Goal: Information Seeking & Learning: Learn about a topic

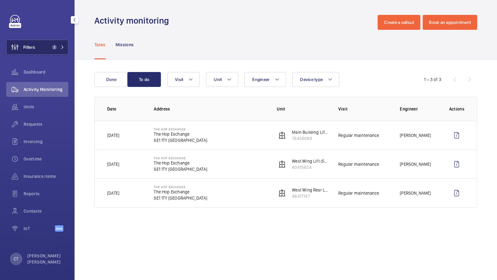
click at [54, 49] on span "2" at bounding box center [54, 47] width 5 height 5
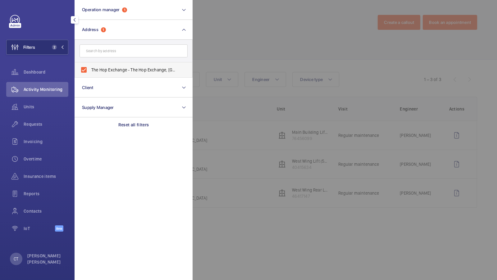
click at [132, 69] on span "The Hop Exchange - The Hop Exchange, [GEOGRAPHIC_DATA] 1TY" at bounding box center [133, 70] width 85 height 6
click at [90, 69] on input "The Hop Exchange - The Hop Exchange, [GEOGRAPHIC_DATA] 1TY" at bounding box center [84, 70] width 12 height 12
checkbox input "false"
click at [35, 101] on div "Units" at bounding box center [37, 106] width 62 height 15
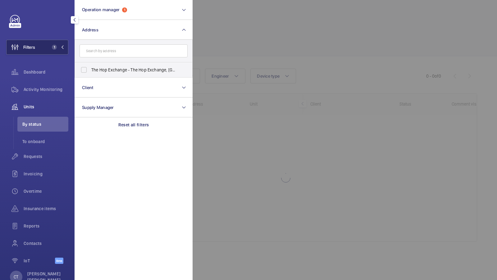
click at [60, 51] on button "Filters 1" at bounding box center [37, 47] width 62 height 15
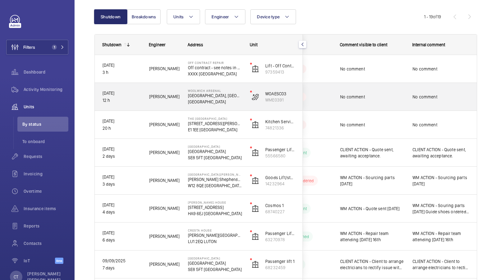
scroll to position [60, 0]
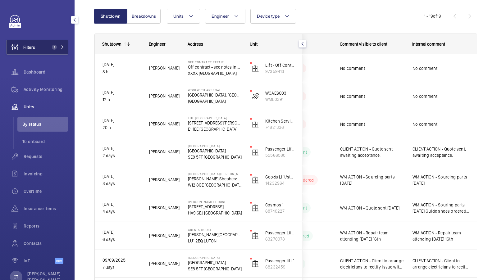
click at [56, 43] on button "Filters 1" at bounding box center [37, 47] width 62 height 15
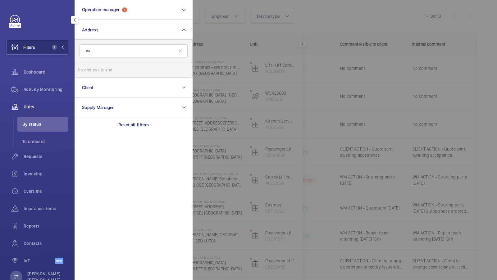
type input "d"
type input "sunborn"
click at [102, 68] on span "Sunborn" at bounding box center [99, 69] width 17 height 5
click at [90, 68] on input "[GEOGRAPHIC_DATA]- [GEOGRAPHIC_DATA] - [GEOGRAPHIC_DATA]" at bounding box center [84, 70] width 12 height 12
checkbox input "true"
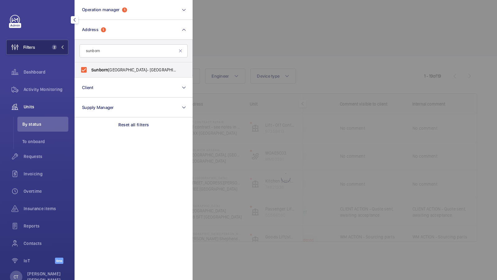
click at [49, 50] on button "Filters 2" at bounding box center [37, 47] width 62 height 15
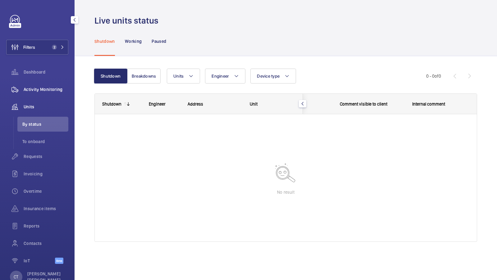
click at [50, 85] on div "Activity Monitoring" at bounding box center [37, 89] width 62 height 15
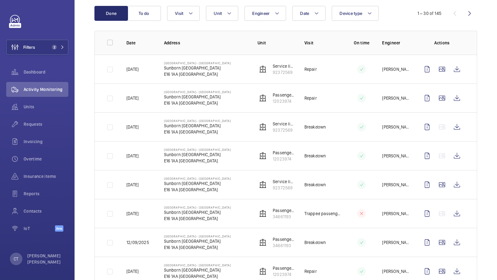
scroll to position [52, 0]
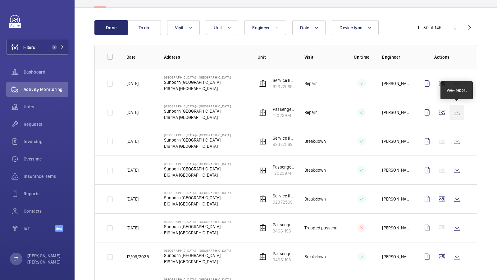
click at [456, 114] on wm-front-icon-button at bounding box center [456, 112] width 15 height 15
click at [33, 111] on div "Units" at bounding box center [37, 106] width 62 height 15
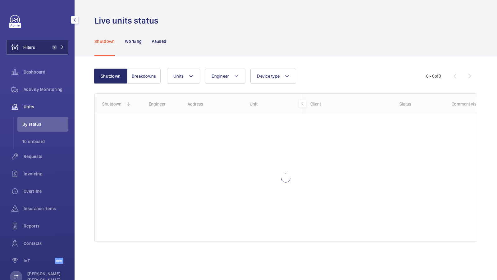
click at [55, 43] on button "Filters 2" at bounding box center [37, 47] width 62 height 15
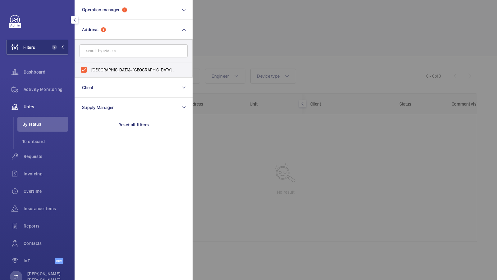
click at [303, 54] on div at bounding box center [441, 140] width 497 height 280
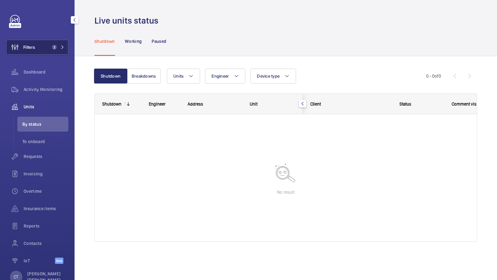
click at [61, 47] on mat-icon at bounding box center [63, 47] width 4 height 4
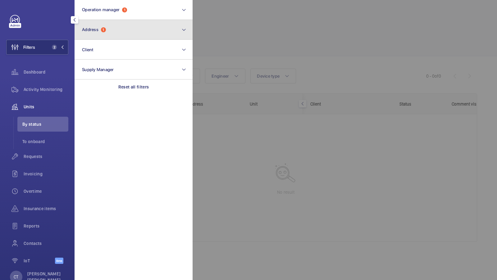
click at [125, 35] on button "Address 1" at bounding box center [134, 30] width 118 height 20
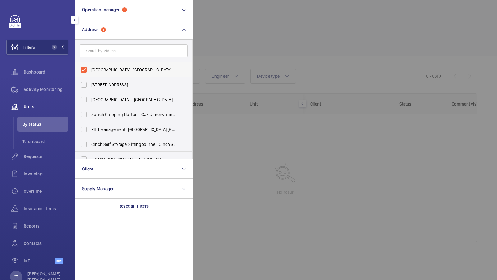
click at [107, 73] on label "[GEOGRAPHIC_DATA]- [GEOGRAPHIC_DATA] - [GEOGRAPHIC_DATA]" at bounding box center [129, 69] width 108 height 15
click at [90, 73] on input "[GEOGRAPHIC_DATA]- [GEOGRAPHIC_DATA] - [GEOGRAPHIC_DATA]" at bounding box center [84, 70] width 12 height 12
checkbox input "false"
click at [60, 56] on div "Filters 1 Operation manager 1 Address [GEOGRAPHIC_DATA]- [GEOGRAPHIC_DATA] [STR…" at bounding box center [37, 143] width 62 height 256
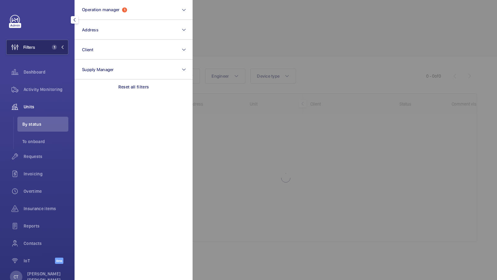
click at [61, 52] on button "Filters 1" at bounding box center [37, 47] width 62 height 15
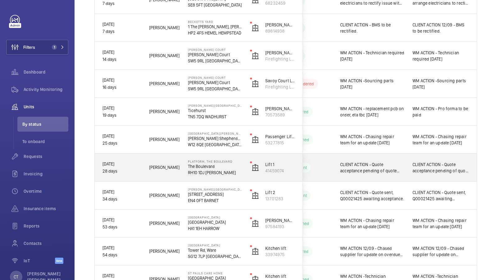
scroll to position [324, 0]
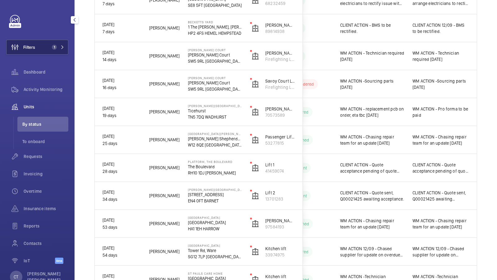
click at [59, 49] on span "1" at bounding box center [56, 47] width 15 height 5
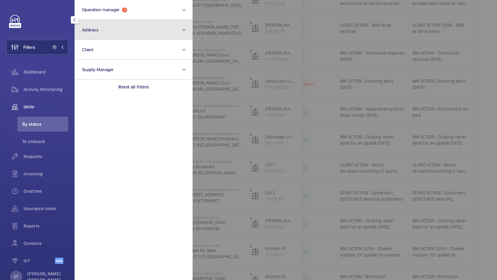
click at [108, 37] on button "Address" at bounding box center [134, 30] width 118 height 20
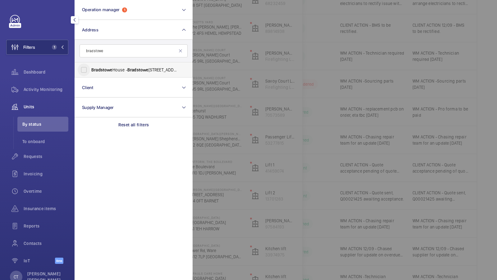
type input "bradstowe"
click at [80, 69] on input "[GEOGRAPHIC_DATA] - [GEOGRAPHIC_DATA], [GEOGRAPHIC_DATA] HA1 1EH" at bounding box center [84, 70] width 12 height 12
checkbox input "true"
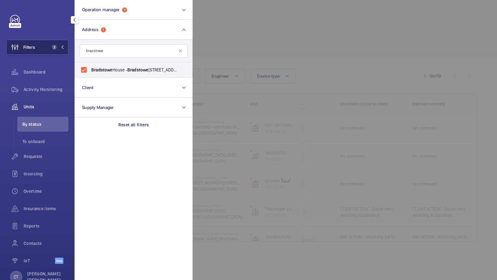
click at [62, 48] on mat-icon at bounding box center [63, 47] width 4 height 4
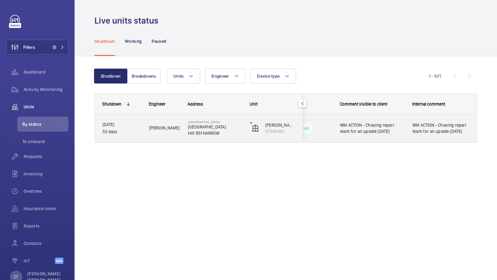
click at [423, 134] on div "WM ACTION - Chasing repair team for an update [DATE]" at bounding box center [440, 128] width 57 height 14
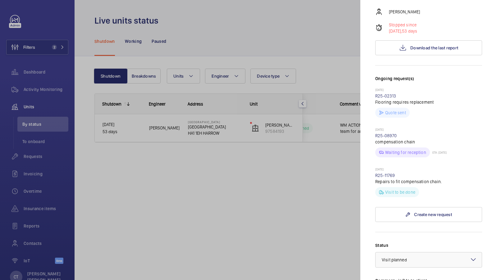
scroll to position [103, 0]
click at [283, 169] on div at bounding box center [248, 140] width 497 height 280
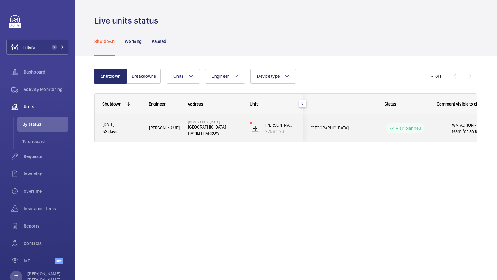
scroll to position [0, 112]
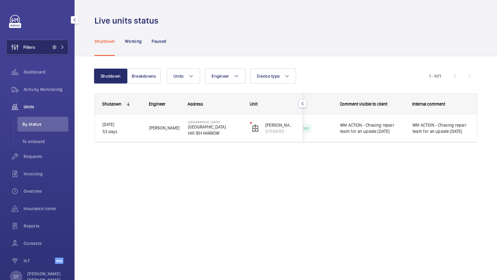
click at [61, 47] on mat-icon at bounding box center [63, 47] width 4 height 4
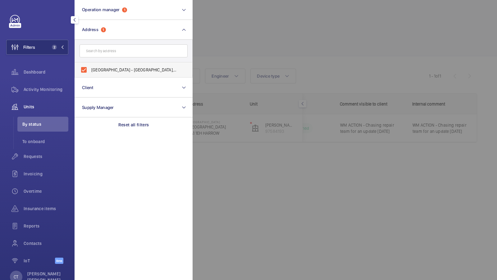
click at [110, 66] on label "[GEOGRAPHIC_DATA] - [GEOGRAPHIC_DATA], [GEOGRAPHIC_DATA] HA1 1EH" at bounding box center [129, 69] width 108 height 15
click at [90, 66] on input "[GEOGRAPHIC_DATA] - [GEOGRAPHIC_DATA], [GEOGRAPHIC_DATA] HA1 1EH" at bounding box center [84, 70] width 12 height 12
click at [78, 64] on input "[GEOGRAPHIC_DATA] - [GEOGRAPHIC_DATA], [GEOGRAPHIC_DATA] HA1 1EH" at bounding box center [84, 70] width 12 height 12
click at [110, 66] on label "[GEOGRAPHIC_DATA] - [GEOGRAPHIC_DATA], [GEOGRAPHIC_DATA] HA1 1EH" at bounding box center [129, 69] width 108 height 15
click at [90, 66] on input "[GEOGRAPHIC_DATA] - [GEOGRAPHIC_DATA], [GEOGRAPHIC_DATA] HA1 1EH" at bounding box center [84, 70] width 12 height 12
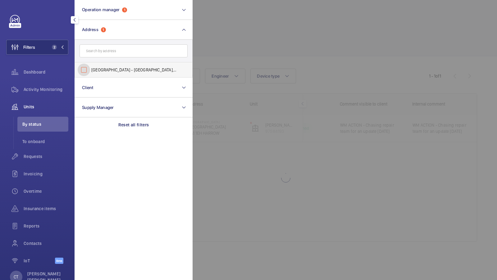
checkbox input "false"
click at [111, 52] on input "text" at bounding box center [133, 50] width 108 height 13
type input "[GEOGRAPHIC_DATA]"
click at [84, 66] on input "[GEOGRAPHIC_DATA] - [STREET_ADDRESS][PERSON_NAME]" at bounding box center [84, 70] width 12 height 12
checkbox input "true"
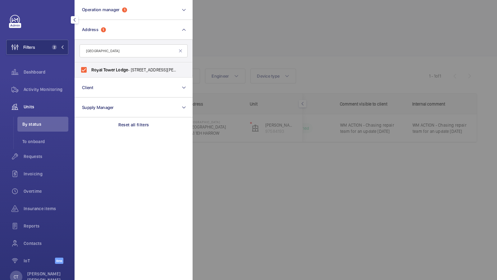
click at [39, 36] on div "Filters 2 Operation manager 1 Address [STREET_ADDRESS][PERSON_NAME] Reset Clien…" at bounding box center [37, 143] width 62 height 256
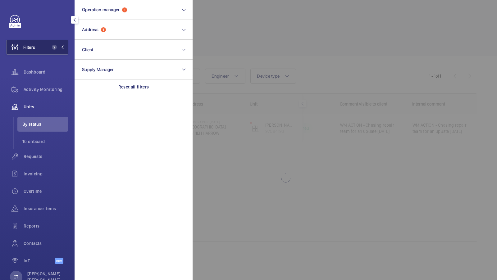
click at [49, 45] on span "2" at bounding box center [52, 47] width 7 height 5
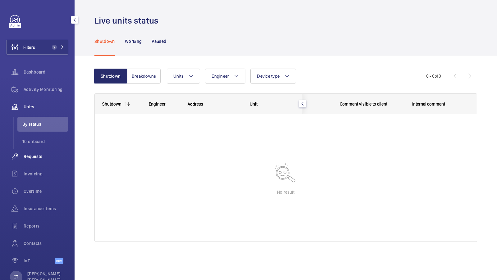
click at [37, 153] on span "Requests" at bounding box center [46, 156] width 45 height 6
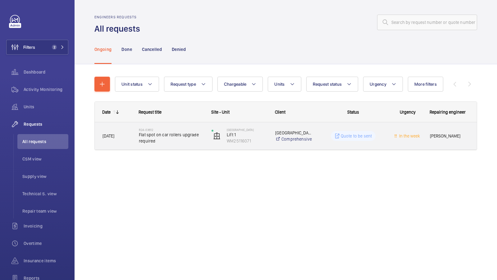
click at [174, 140] on span "Flat spot on car rollers upgrade required" at bounding box center [171, 138] width 65 height 12
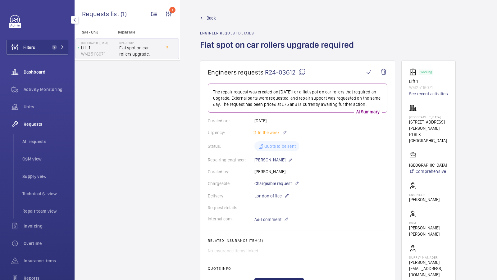
click at [29, 67] on div "Dashboard" at bounding box center [37, 72] width 62 height 15
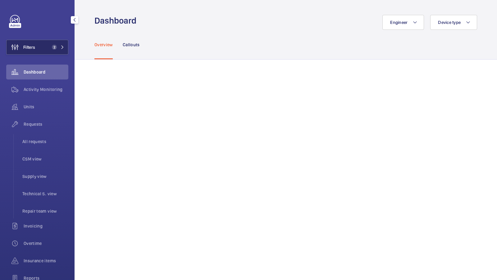
click at [50, 50] on button "Filters 2" at bounding box center [37, 47] width 62 height 15
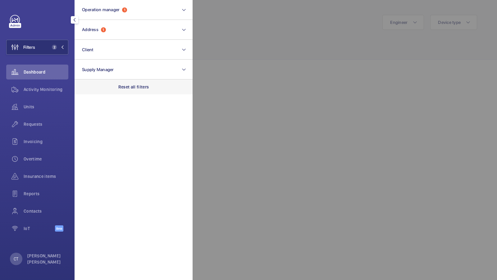
click at [125, 81] on div "Reset all filters" at bounding box center [134, 86] width 118 height 15
click at [34, 48] on span "Filters" at bounding box center [29, 47] width 12 height 6
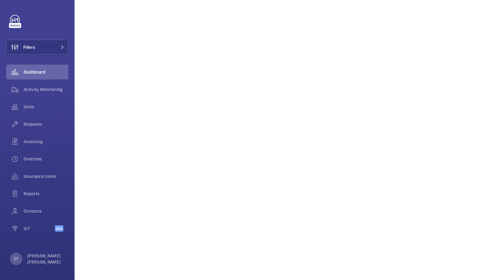
scroll to position [137, 0]
click at [39, 90] on span "Activity Monitoring" at bounding box center [46, 89] width 45 height 6
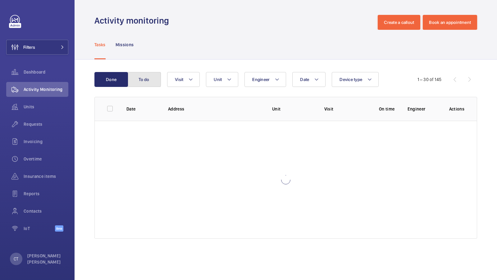
click at [143, 79] on button "To do" at bounding box center [144, 79] width 34 height 15
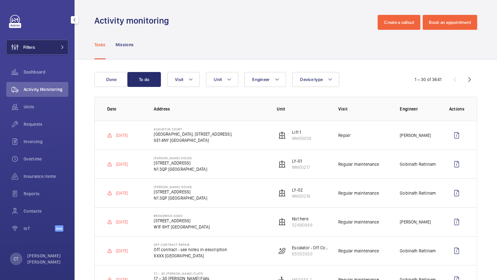
click at [44, 43] on button "Filters" at bounding box center [37, 47] width 62 height 15
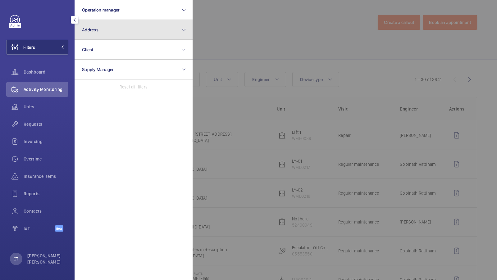
click at [147, 36] on button "Address" at bounding box center [134, 30] width 118 height 20
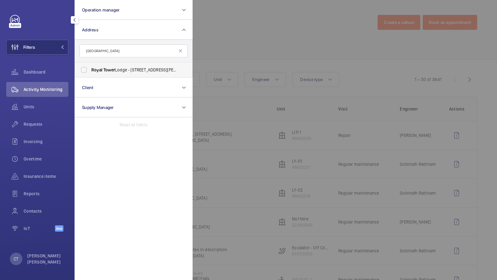
type input "[GEOGRAPHIC_DATA]"
click at [116, 71] on span "[GEOGRAPHIC_DATA] - [STREET_ADDRESS][PERSON_NAME]" at bounding box center [133, 70] width 85 height 6
click at [90, 71] on input "[GEOGRAPHIC_DATA] - [STREET_ADDRESS][PERSON_NAME]" at bounding box center [84, 70] width 12 height 12
checkbox input "true"
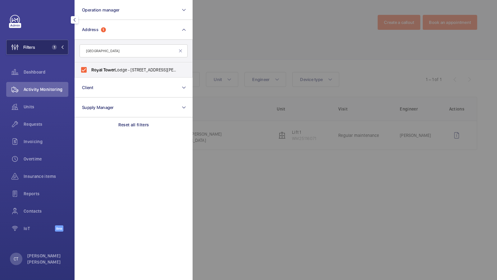
click at [52, 47] on span "1" at bounding box center [54, 47] width 5 height 5
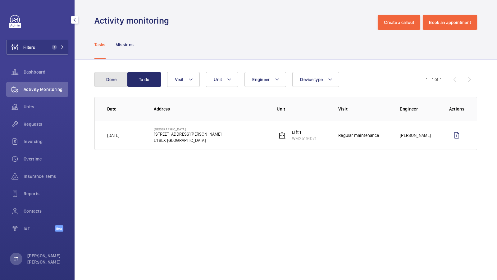
click at [114, 83] on button "Done" at bounding box center [111, 79] width 34 height 15
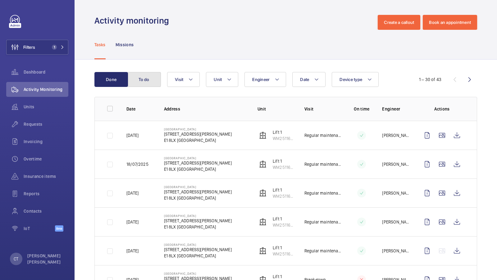
click at [144, 83] on button "To do" at bounding box center [144, 79] width 34 height 15
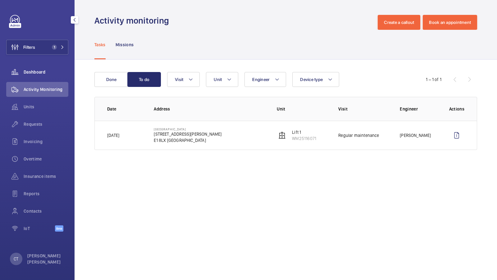
click at [43, 66] on div "Dashboard" at bounding box center [37, 72] width 62 height 15
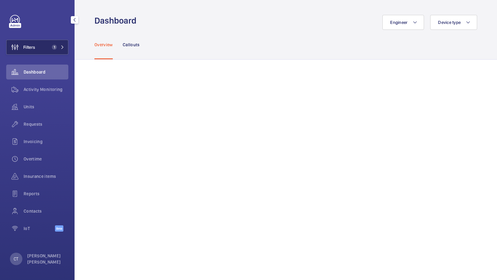
click at [54, 44] on button "Filters 1" at bounding box center [37, 47] width 62 height 15
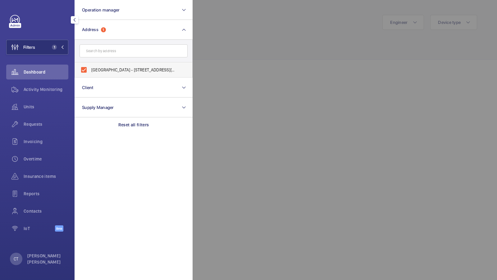
click at [127, 65] on label "[GEOGRAPHIC_DATA] - [STREET_ADDRESS][PERSON_NAME]" at bounding box center [129, 69] width 108 height 15
click at [90, 65] on input "[GEOGRAPHIC_DATA] - [STREET_ADDRESS][PERSON_NAME]" at bounding box center [84, 70] width 12 height 12
checkbox input "false"
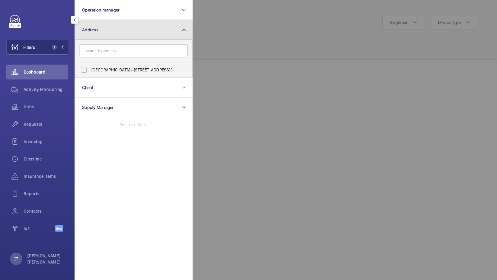
click at [147, 29] on button "Address" at bounding box center [134, 30] width 118 height 20
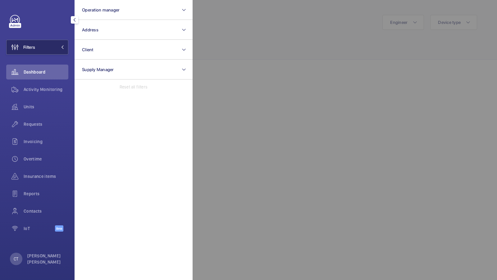
click at [43, 47] on button "Filters" at bounding box center [37, 47] width 62 height 15
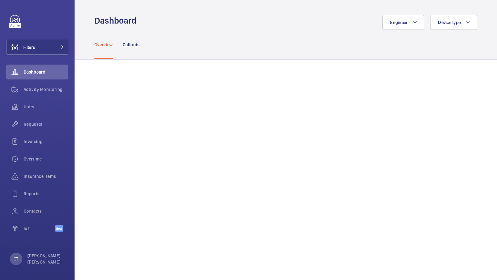
click at [396, 32] on div "Overview Callouts" at bounding box center [285, 44] width 383 height 29
click at [397, 21] on span "Engineer" at bounding box center [398, 22] width 17 height 5
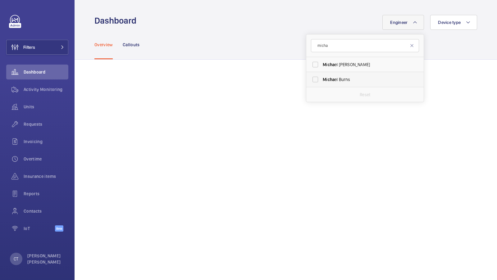
type input "micha"
click at [343, 80] on span "Micha el Burns" at bounding box center [365, 79] width 85 height 6
click at [321, 80] on input "Micha el Burns" at bounding box center [315, 79] width 12 height 12
checkbox input "true"
click at [413, 22] on mat-icon at bounding box center [414, 22] width 5 height 7
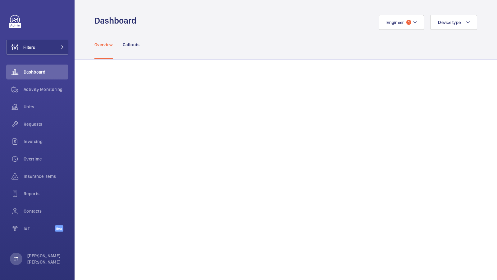
scroll to position [121, 0]
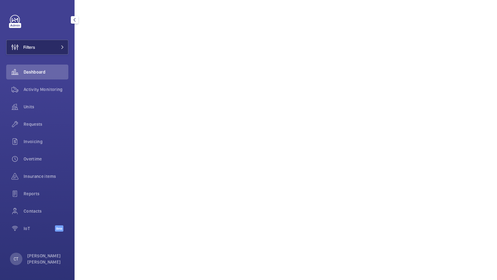
click at [57, 45] on button "Filters" at bounding box center [37, 47] width 62 height 15
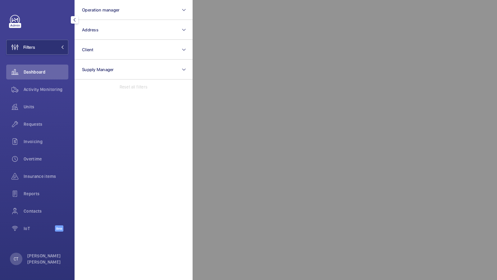
click at [311, 107] on div at bounding box center [441, 140] width 497 height 280
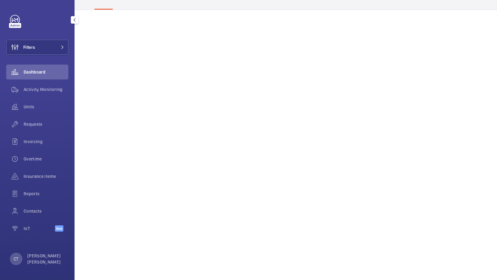
scroll to position [46, 0]
click at [52, 43] on button "Filters" at bounding box center [37, 47] width 62 height 15
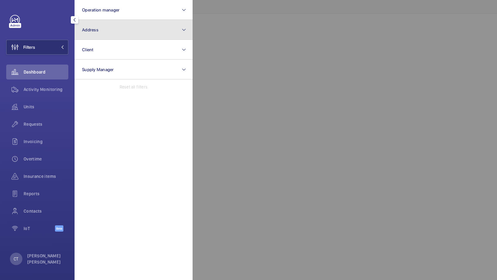
click at [118, 30] on button "Address" at bounding box center [134, 30] width 118 height 20
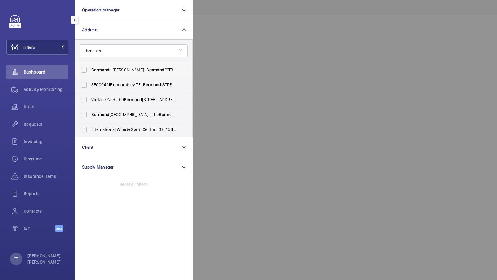
type input "bermond"
click at [146, 72] on span "Bermond" at bounding box center [155, 69] width 18 height 5
click at [90, 72] on input "Bermond s Locke - [STREET_ADDRESS][PERSON_NAME]" at bounding box center [84, 70] width 12 height 12
checkbox input "true"
click at [57, 44] on button "Filters 1" at bounding box center [37, 47] width 62 height 15
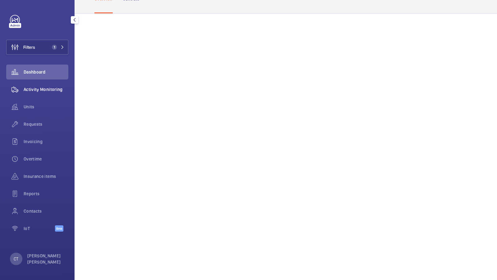
click at [45, 91] on span "Activity Monitoring" at bounding box center [46, 89] width 45 height 6
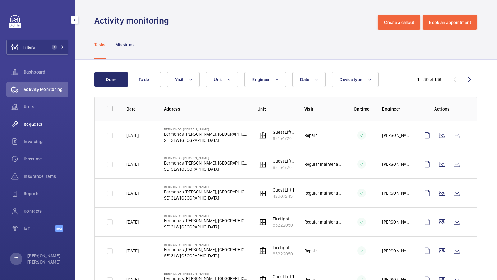
drag, startPoint x: 25, startPoint y: 125, endPoint x: 39, endPoint y: 125, distance: 13.7
click at [25, 125] on span "Requests" at bounding box center [46, 124] width 45 height 6
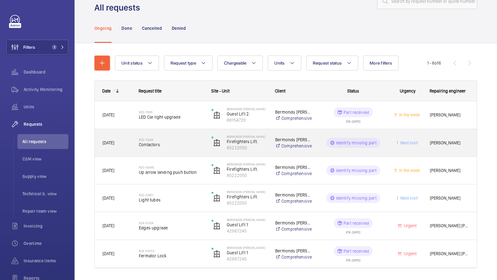
scroll to position [22, 0]
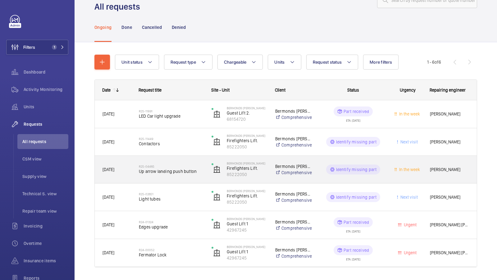
click at [175, 170] on span "Up arrow landing push button" at bounding box center [171, 171] width 65 height 6
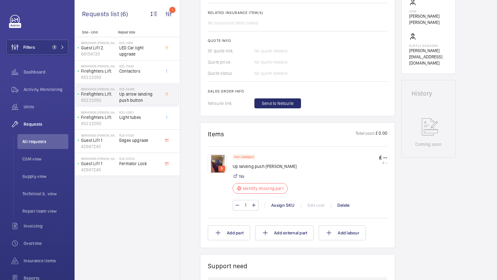
scroll to position [228, 0]
click at [220, 162] on img at bounding box center [217, 164] width 19 height 19
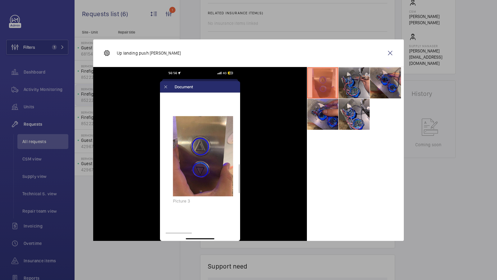
click at [354, 74] on li at bounding box center [353, 82] width 31 height 31
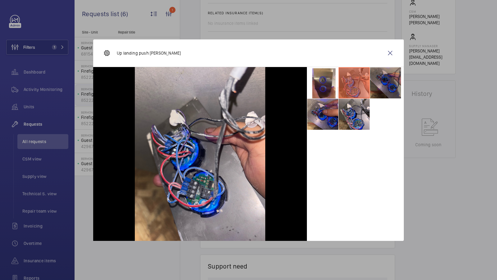
click at [376, 83] on li at bounding box center [385, 82] width 31 height 31
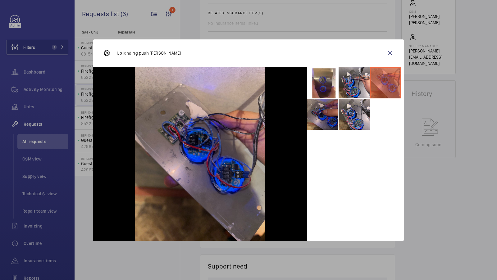
click at [336, 123] on li at bounding box center [322, 114] width 31 height 31
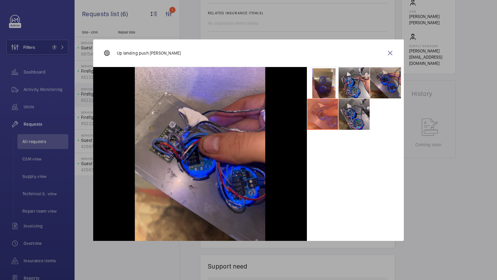
click at [349, 119] on li at bounding box center [353, 114] width 31 height 31
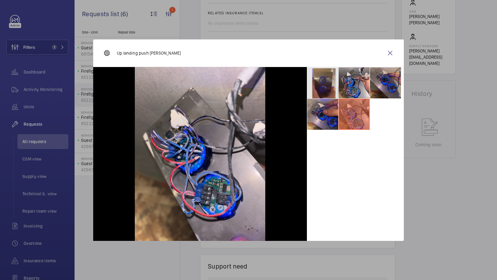
click at [326, 88] on li at bounding box center [322, 82] width 31 height 31
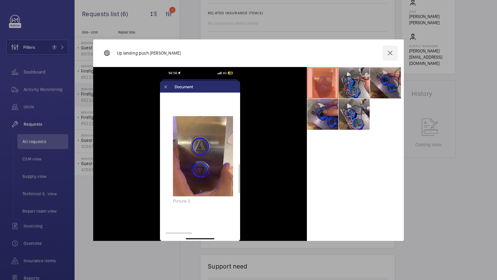
click at [390, 53] on wm-front-icon-button at bounding box center [390, 53] width 15 height 15
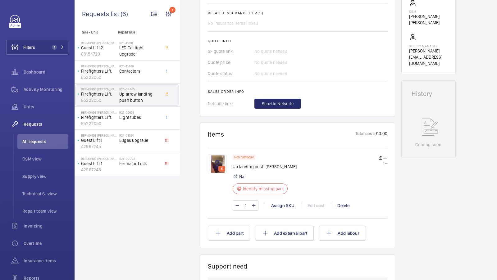
click at [217, 165] on img at bounding box center [217, 164] width 19 height 19
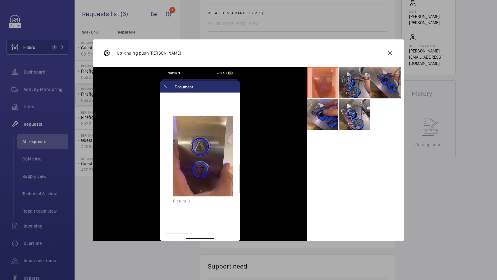
click at [354, 76] on li at bounding box center [353, 82] width 31 height 31
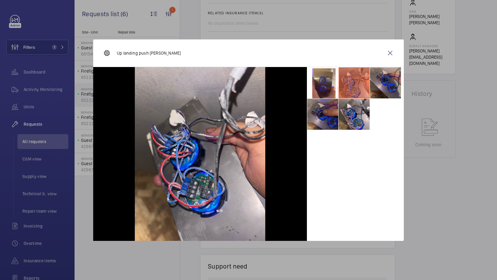
click at [325, 116] on li at bounding box center [322, 114] width 31 height 31
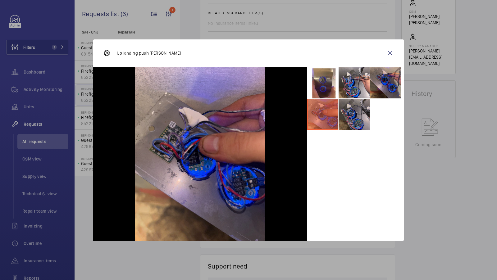
click at [357, 115] on li at bounding box center [353, 114] width 31 height 31
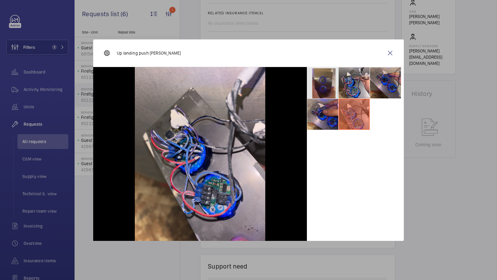
click at [331, 90] on li at bounding box center [322, 82] width 31 height 31
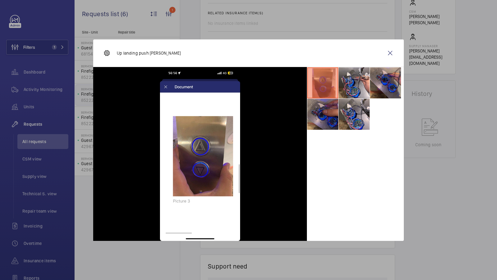
click at [331, 119] on li at bounding box center [322, 114] width 31 height 31
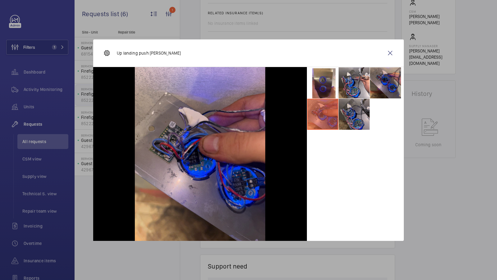
click at [360, 117] on li at bounding box center [353, 114] width 31 height 31
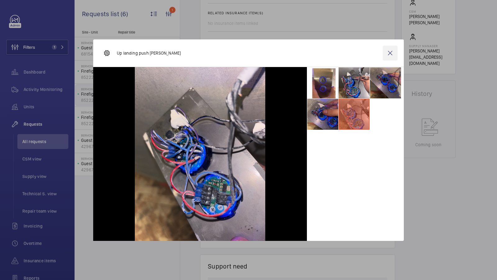
click at [390, 49] on wm-front-icon-button at bounding box center [390, 53] width 15 height 15
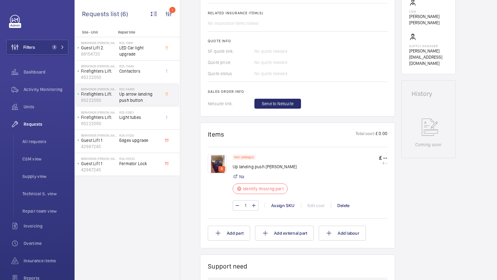
click at [215, 161] on img at bounding box center [217, 164] width 19 height 19
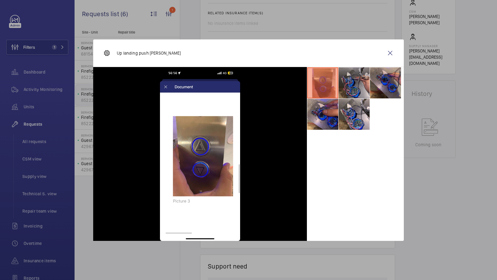
click at [358, 83] on li at bounding box center [353, 82] width 31 height 31
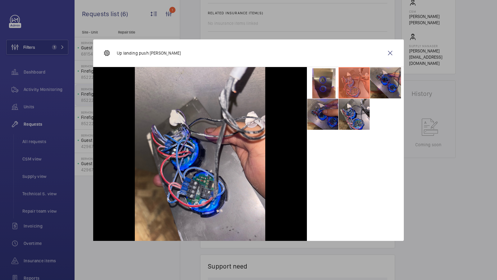
click at [329, 115] on li at bounding box center [322, 114] width 31 height 31
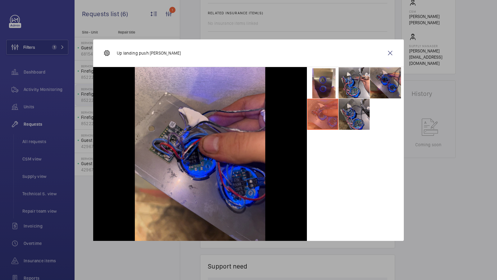
click at [352, 115] on li at bounding box center [353, 114] width 31 height 31
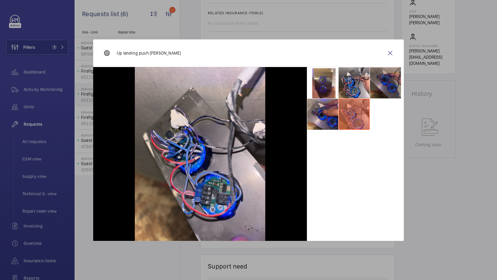
click at [379, 91] on li at bounding box center [385, 82] width 31 height 31
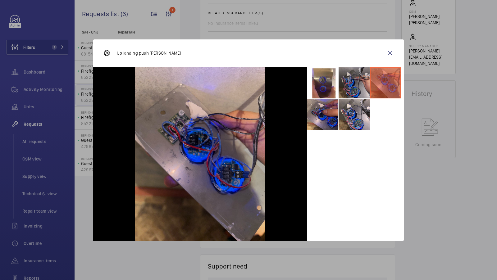
click at [360, 86] on li at bounding box center [353, 82] width 31 height 31
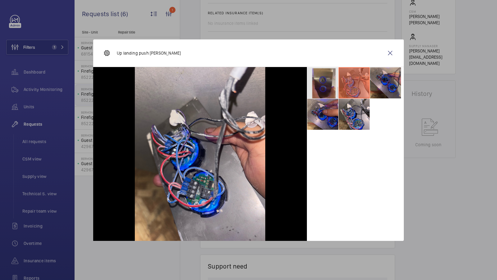
click at [329, 86] on li at bounding box center [322, 82] width 31 height 31
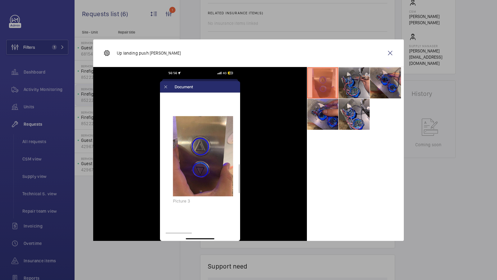
click at [359, 83] on li at bounding box center [353, 82] width 31 height 31
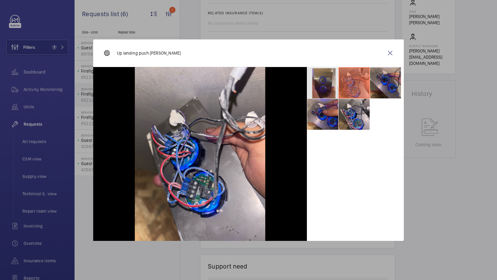
click at [329, 91] on li at bounding box center [322, 82] width 31 height 31
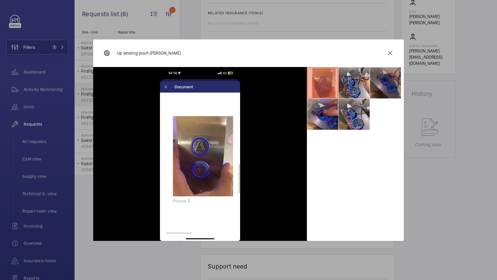
click at [390, 84] on li at bounding box center [385, 82] width 31 height 31
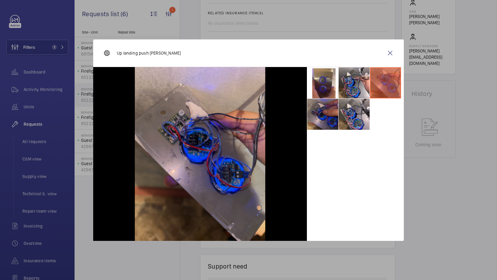
click at [336, 113] on li at bounding box center [322, 114] width 31 height 31
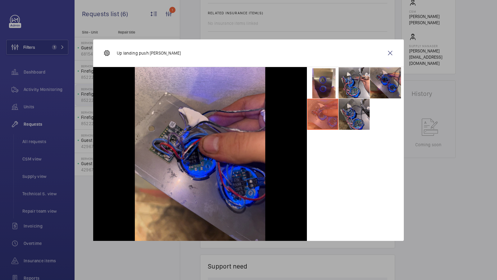
click at [354, 115] on li at bounding box center [353, 114] width 31 height 31
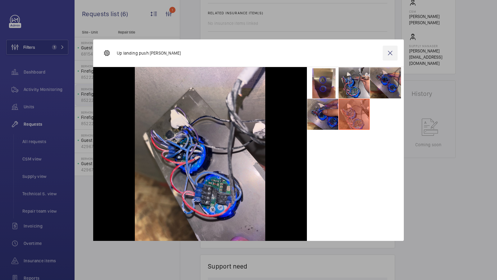
click at [391, 55] on wm-front-icon-button at bounding box center [390, 53] width 15 height 15
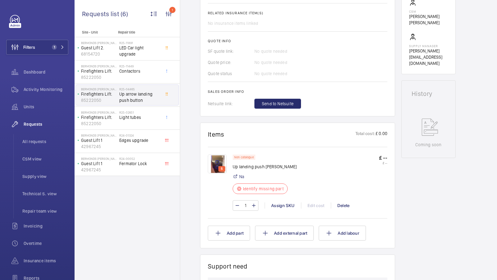
scroll to position [158, 0]
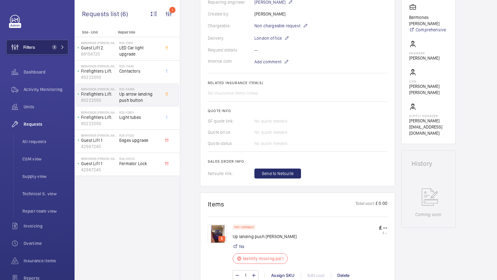
click at [52, 43] on button "Filters 1" at bounding box center [37, 47] width 62 height 15
click at [57, 47] on span "1" at bounding box center [56, 47] width 15 height 5
click at [60, 46] on span "1" at bounding box center [56, 47] width 15 height 5
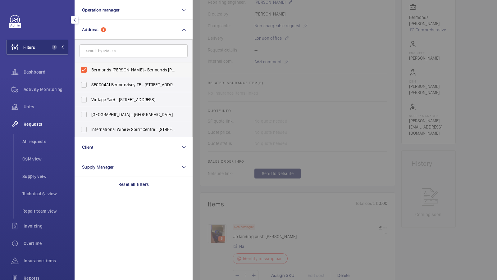
click at [113, 69] on span "Bermonds [PERSON_NAME] - Bermonds [PERSON_NAME], [GEOGRAPHIC_DATA]" at bounding box center [133, 70] width 85 height 6
click at [90, 69] on input "Bermonds [PERSON_NAME] - Bermonds [PERSON_NAME], [GEOGRAPHIC_DATA]" at bounding box center [84, 70] width 12 height 12
checkbox input "false"
click at [108, 48] on input "text" at bounding box center [133, 50] width 108 height 13
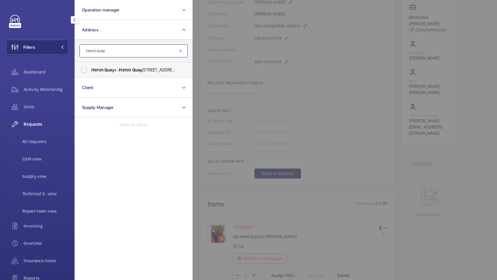
type input "Heron Quay"
click at [125, 74] on label "Heron Quay s - [STREET_ADDRESS]" at bounding box center [129, 69] width 108 height 15
click at [90, 74] on input "Heron Quay s - [STREET_ADDRESS]" at bounding box center [84, 70] width 12 height 12
checkbox input "true"
click at [56, 47] on span "1" at bounding box center [54, 47] width 5 height 5
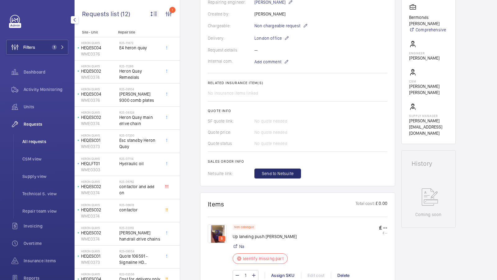
click at [33, 144] on span "All requests" at bounding box center [45, 141] width 46 height 6
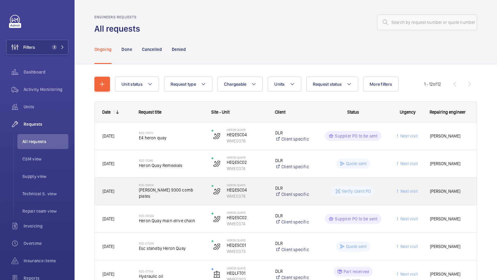
click at [176, 191] on span "[PERSON_NAME] 9300 comb plates" at bounding box center [171, 193] width 65 height 12
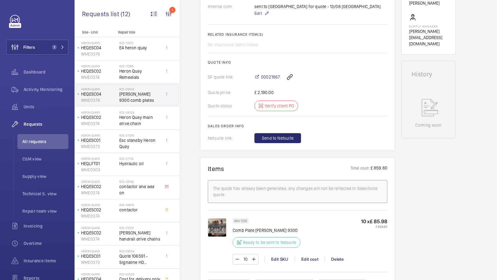
scroll to position [304, 0]
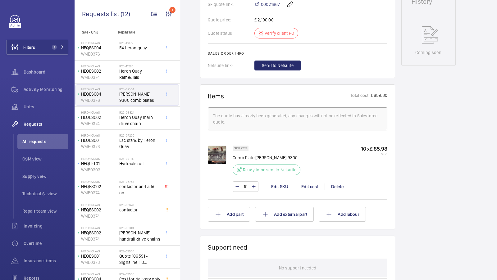
click at [223, 150] on img at bounding box center [217, 155] width 19 height 19
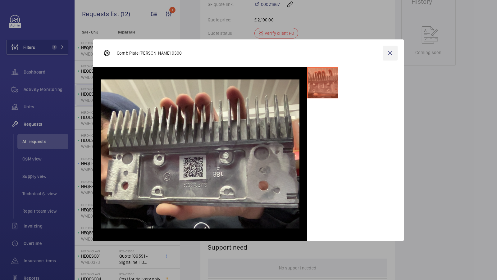
click at [391, 51] on wm-front-icon-button at bounding box center [390, 53] width 15 height 15
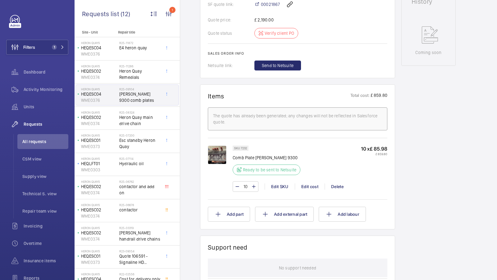
scroll to position [140, 0]
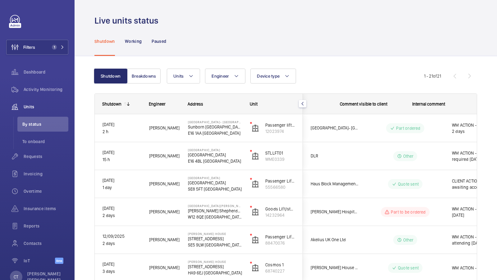
scroll to position [0, 112]
